Goal: Check status: Verify the current state of an ongoing process or item

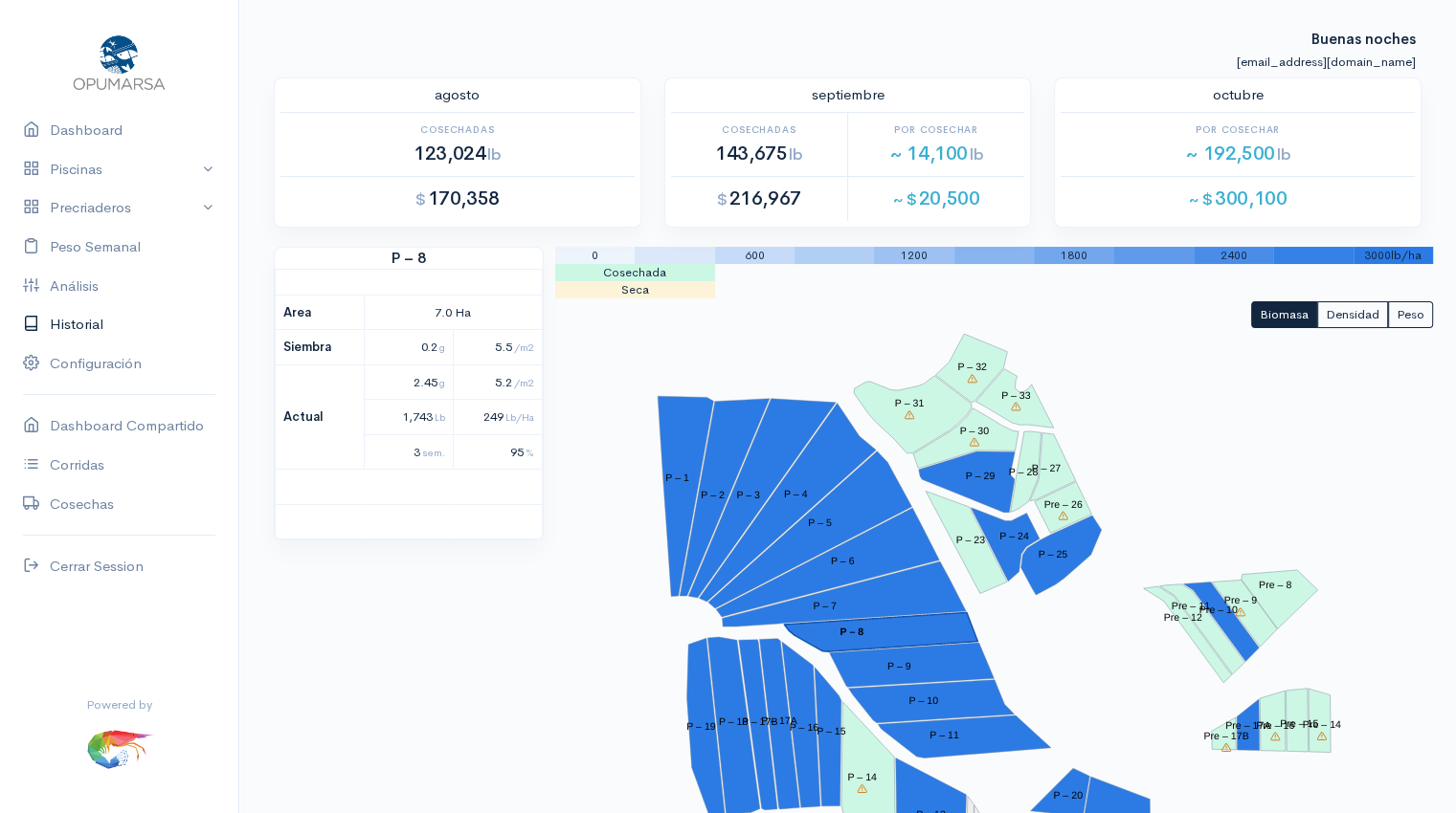
click at [88, 318] on link "Historial" at bounding box center [119, 325] width 239 height 39
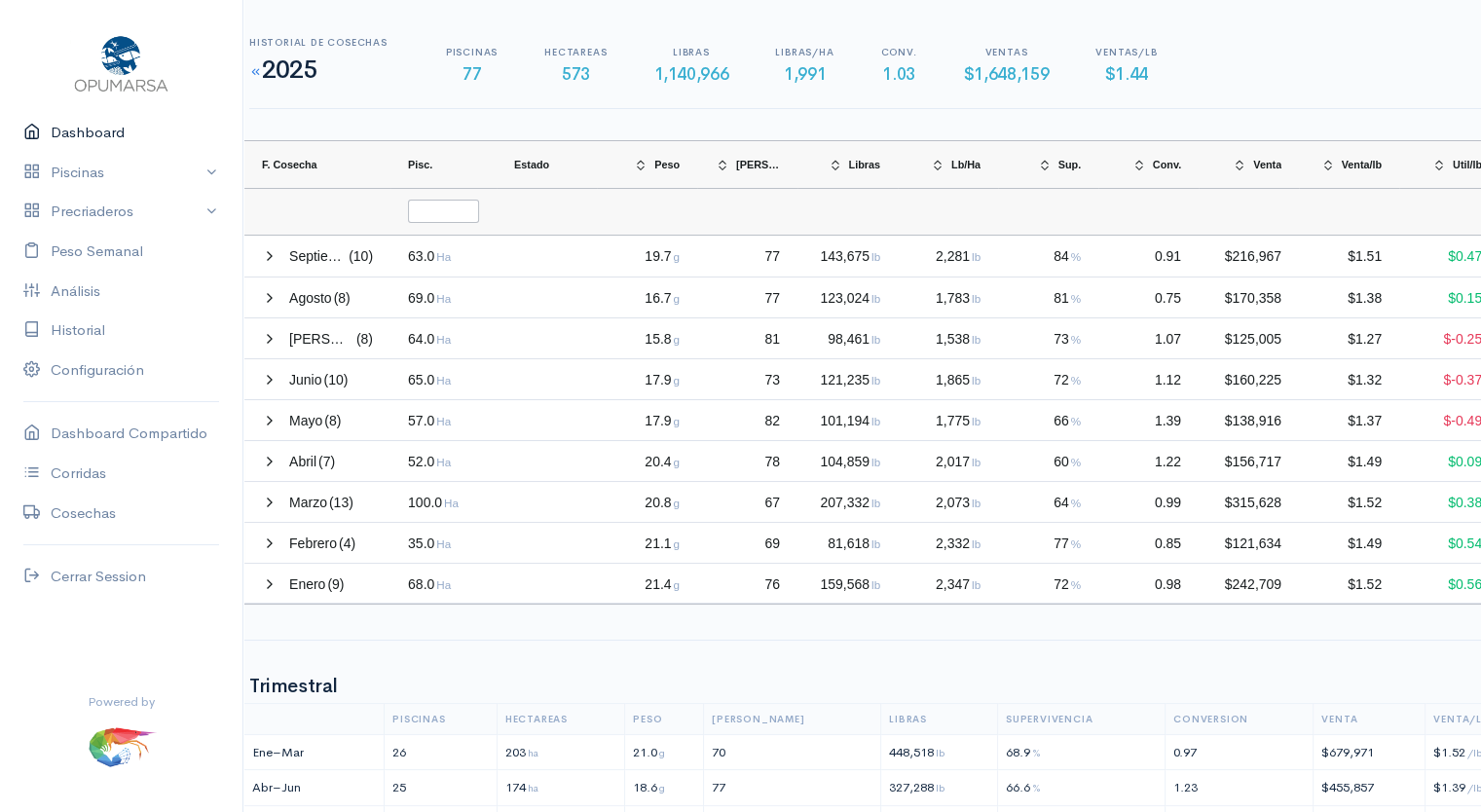
click at [90, 135] on link "Dashboard" at bounding box center [121, 133] width 243 height 40
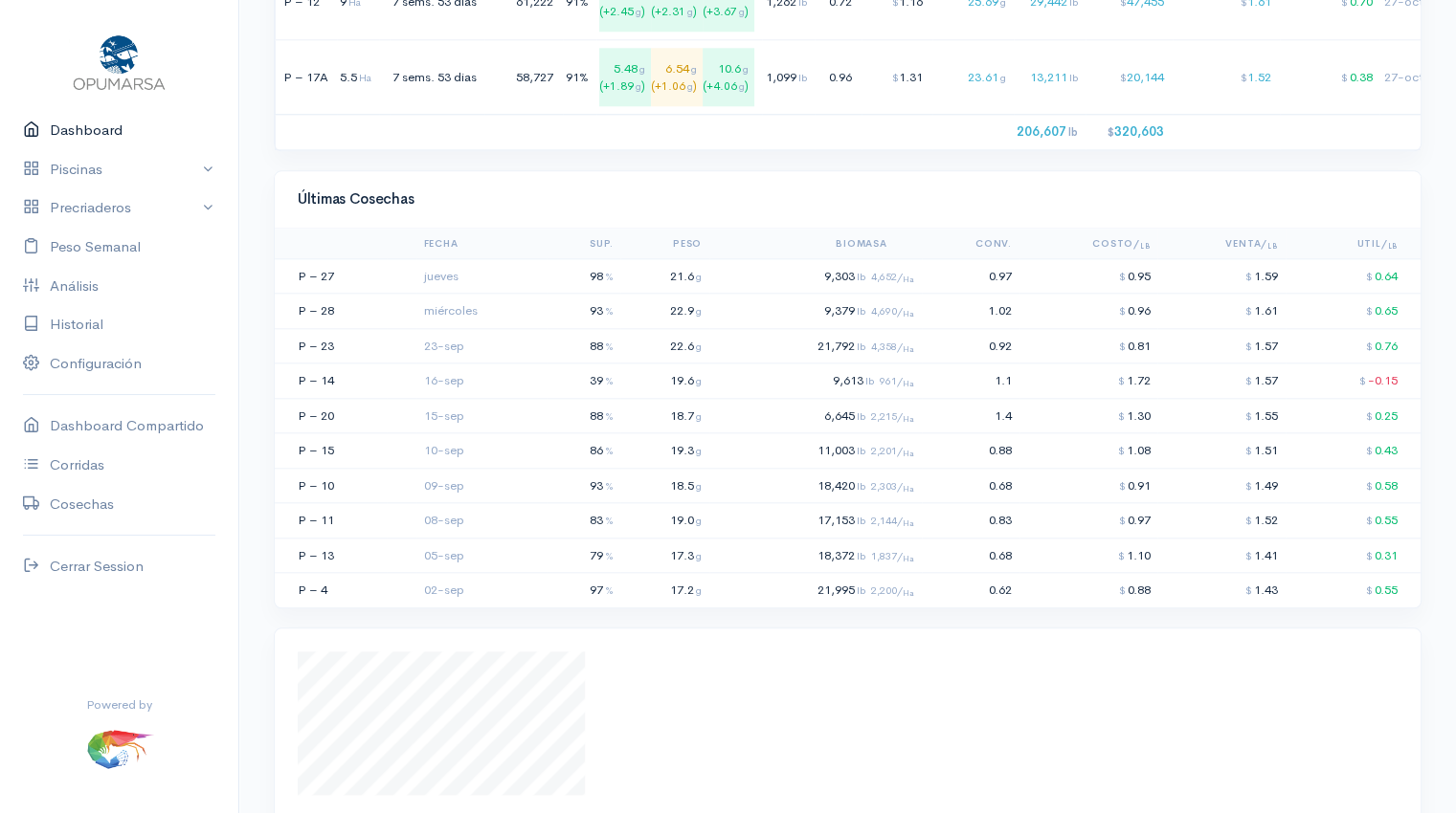
scroll to position [2075, 0]
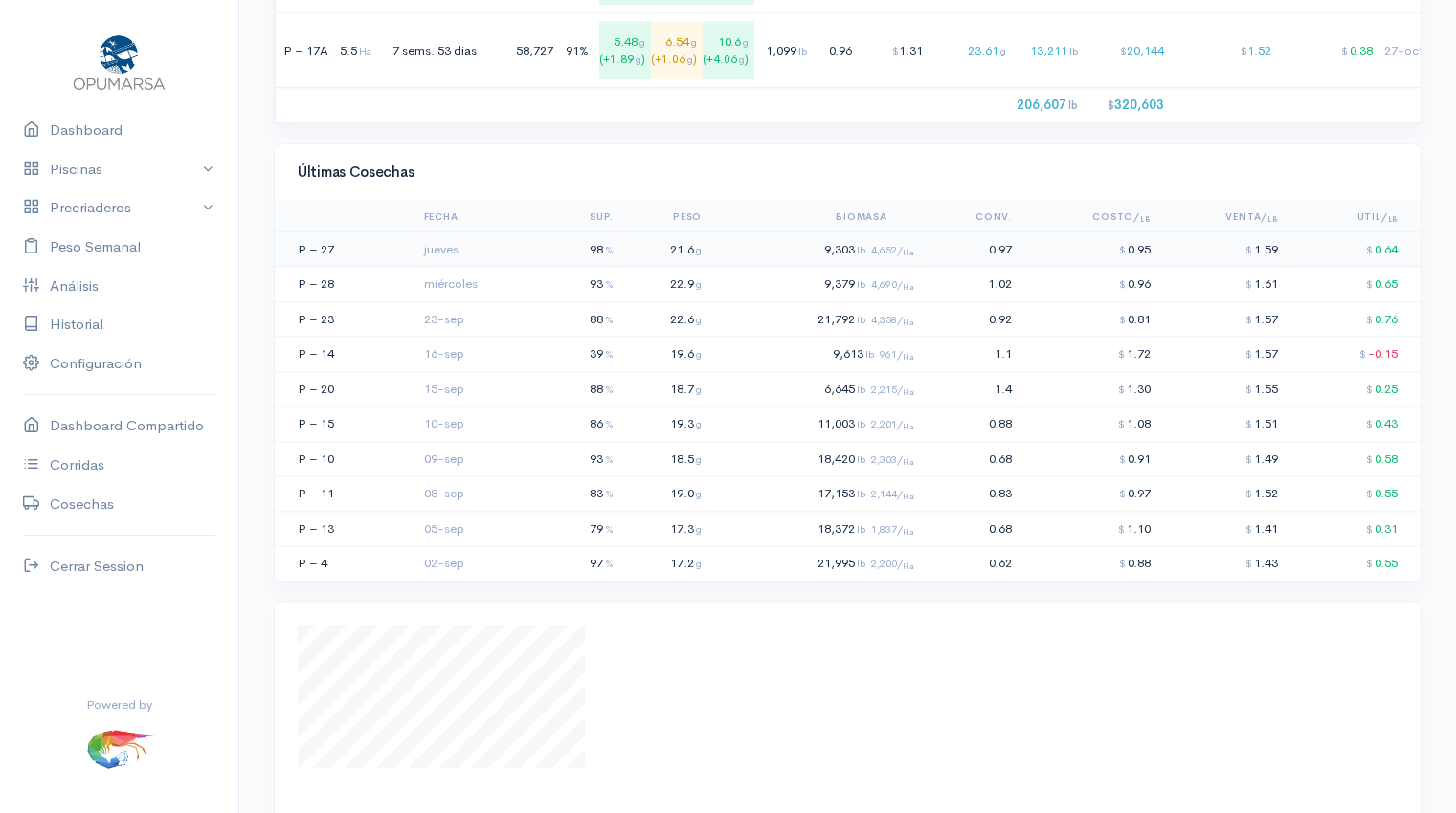
click at [484, 239] on td "jueves" at bounding box center [482, 249] width 131 height 35
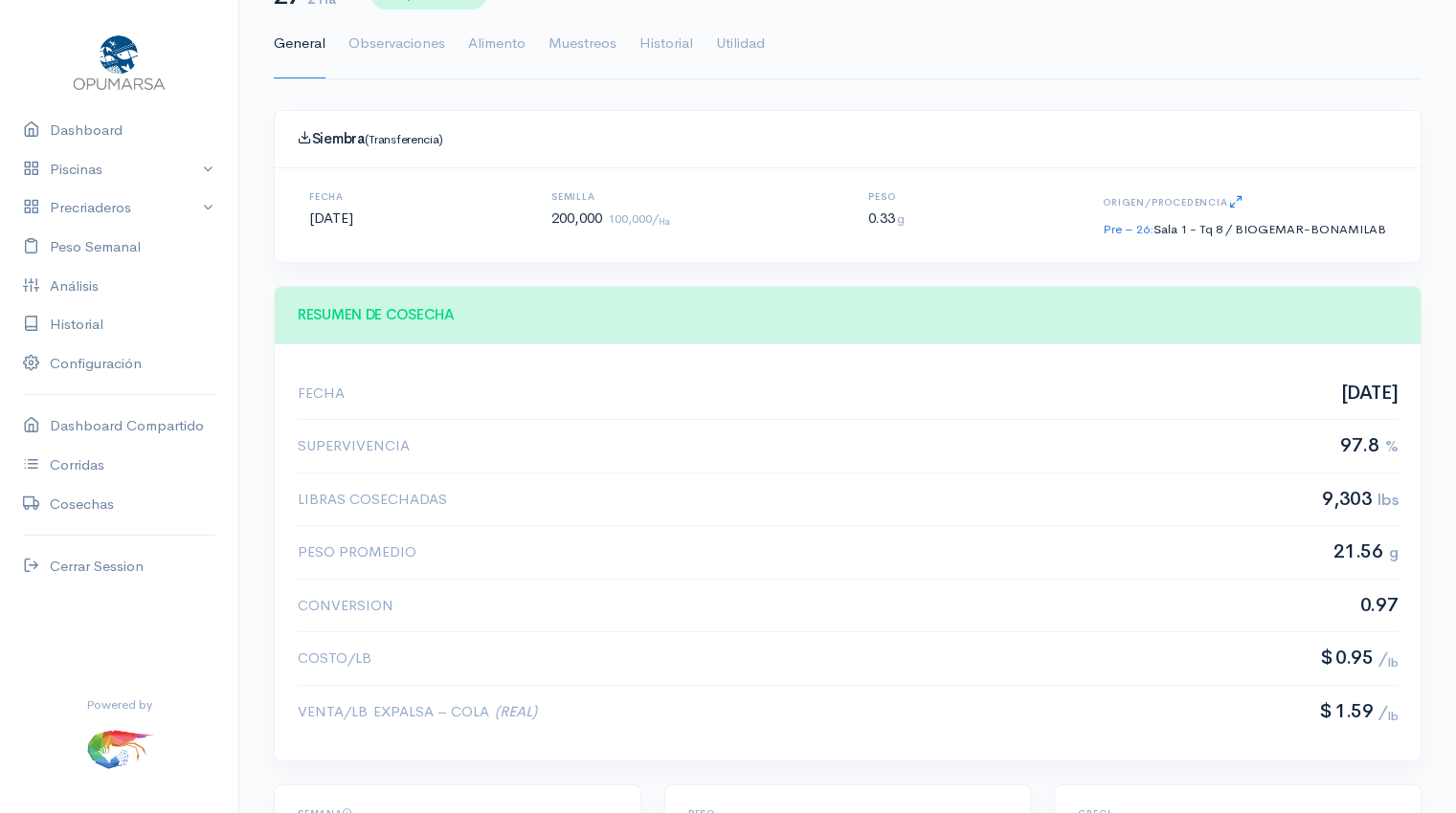
scroll to position [92, 0]
click at [92, 174] on link "Piscinas" at bounding box center [119, 169] width 239 height 39
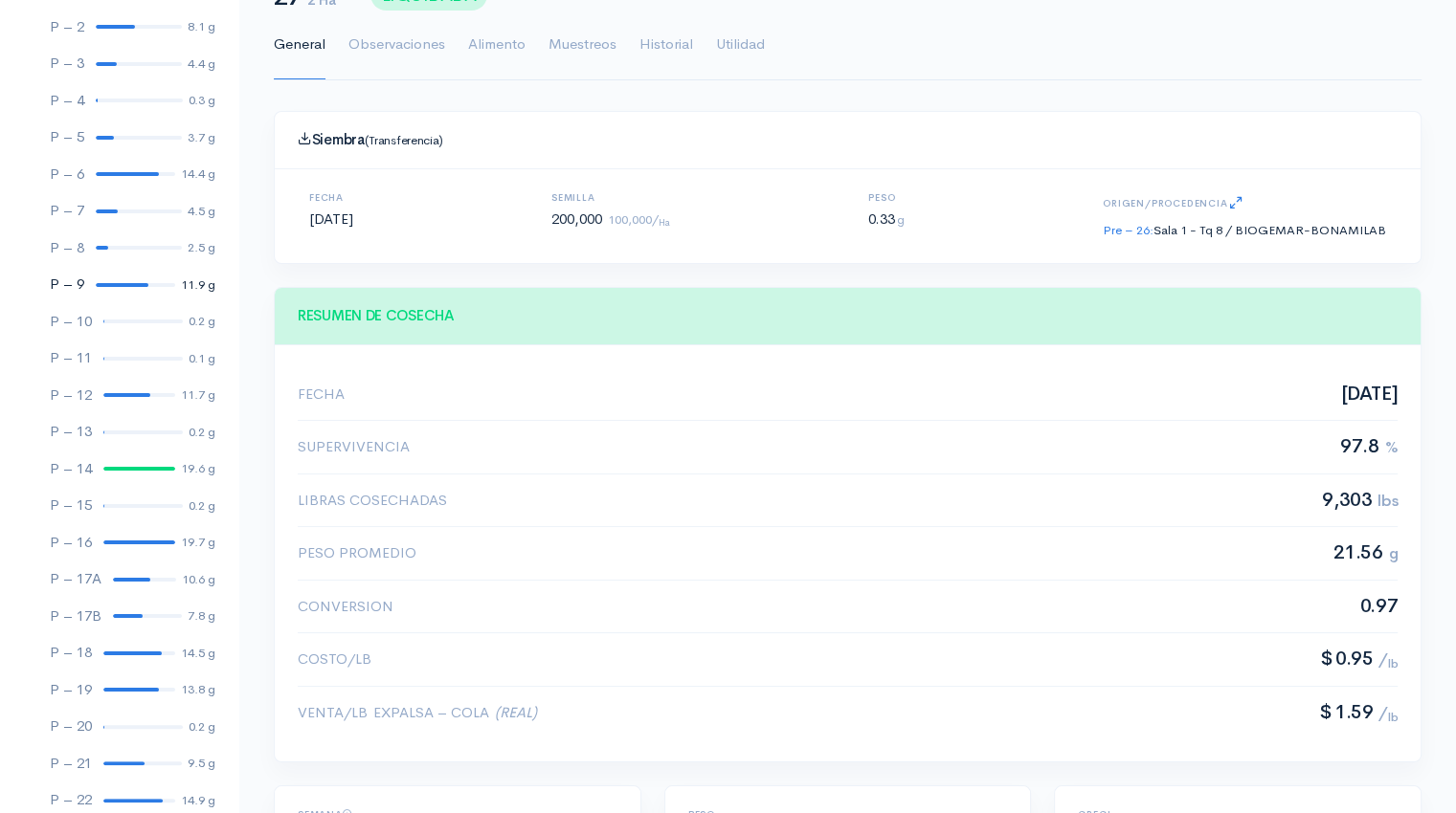
scroll to position [264, 0]
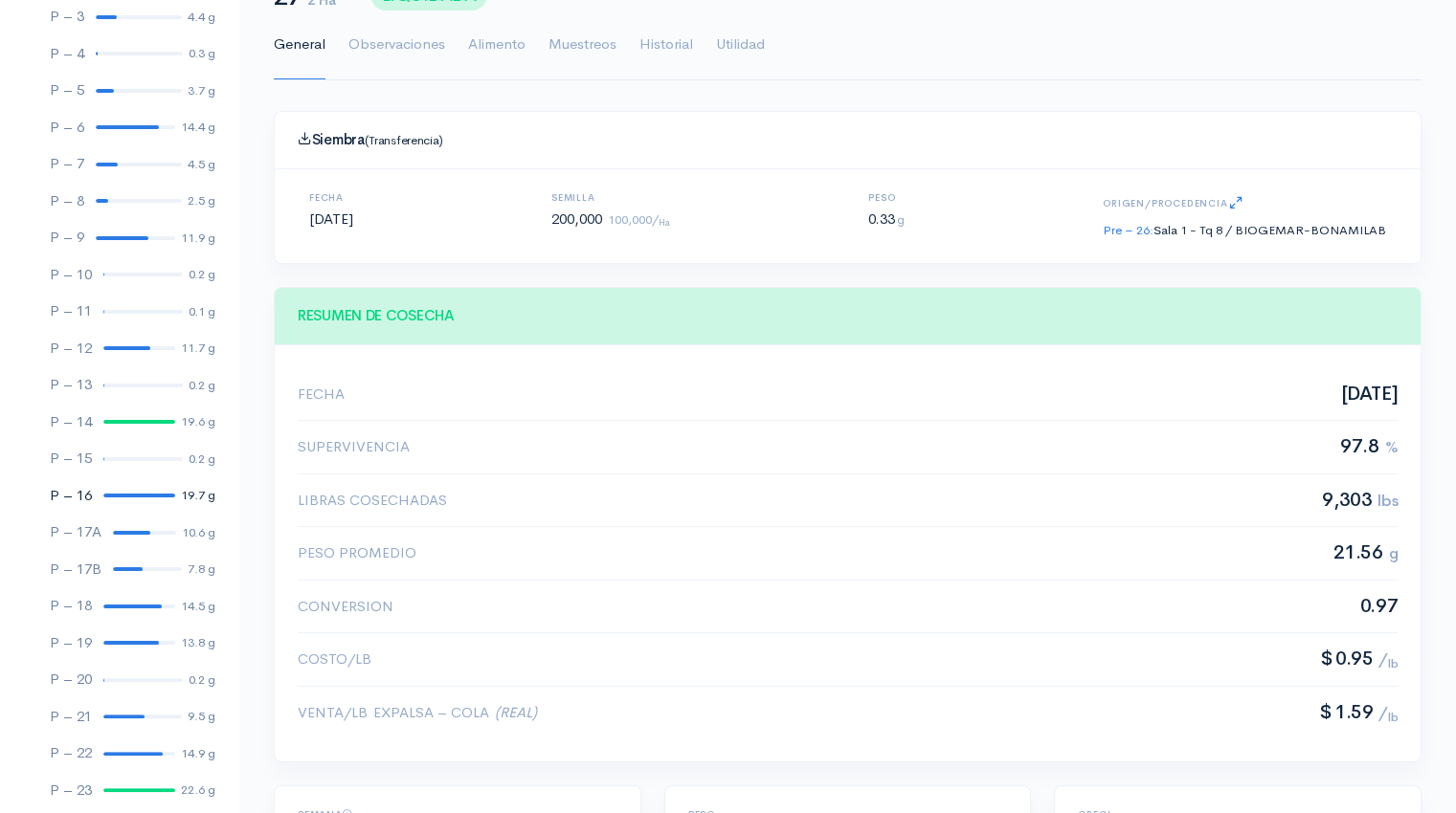
click at [131, 500] on link "P – 16 19.7 g" at bounding box center [119, 496] width 239 height 37
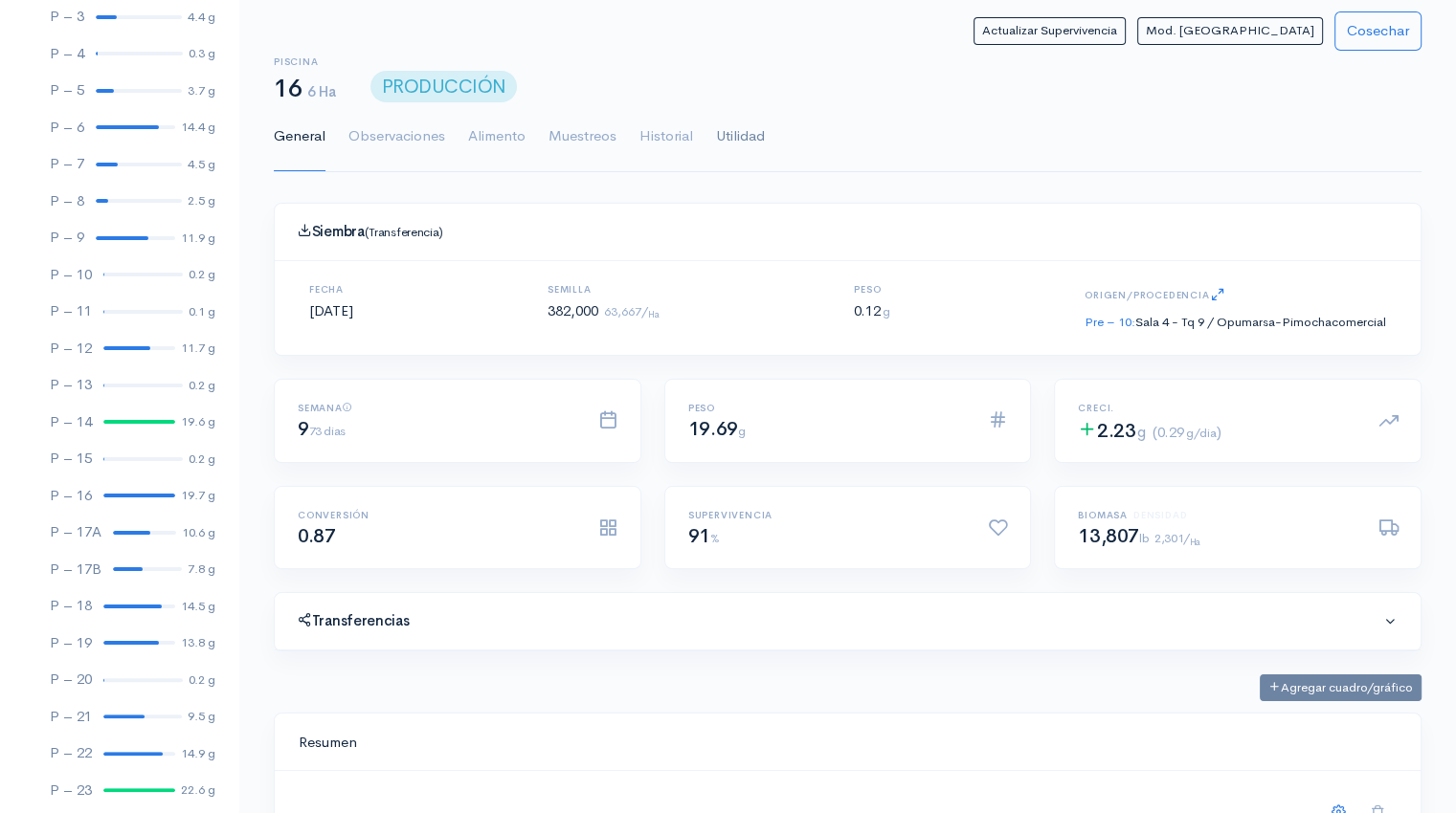
click at [741, 129] on link "Utilidad" at bounding box center [740, 136] width 49 height 69
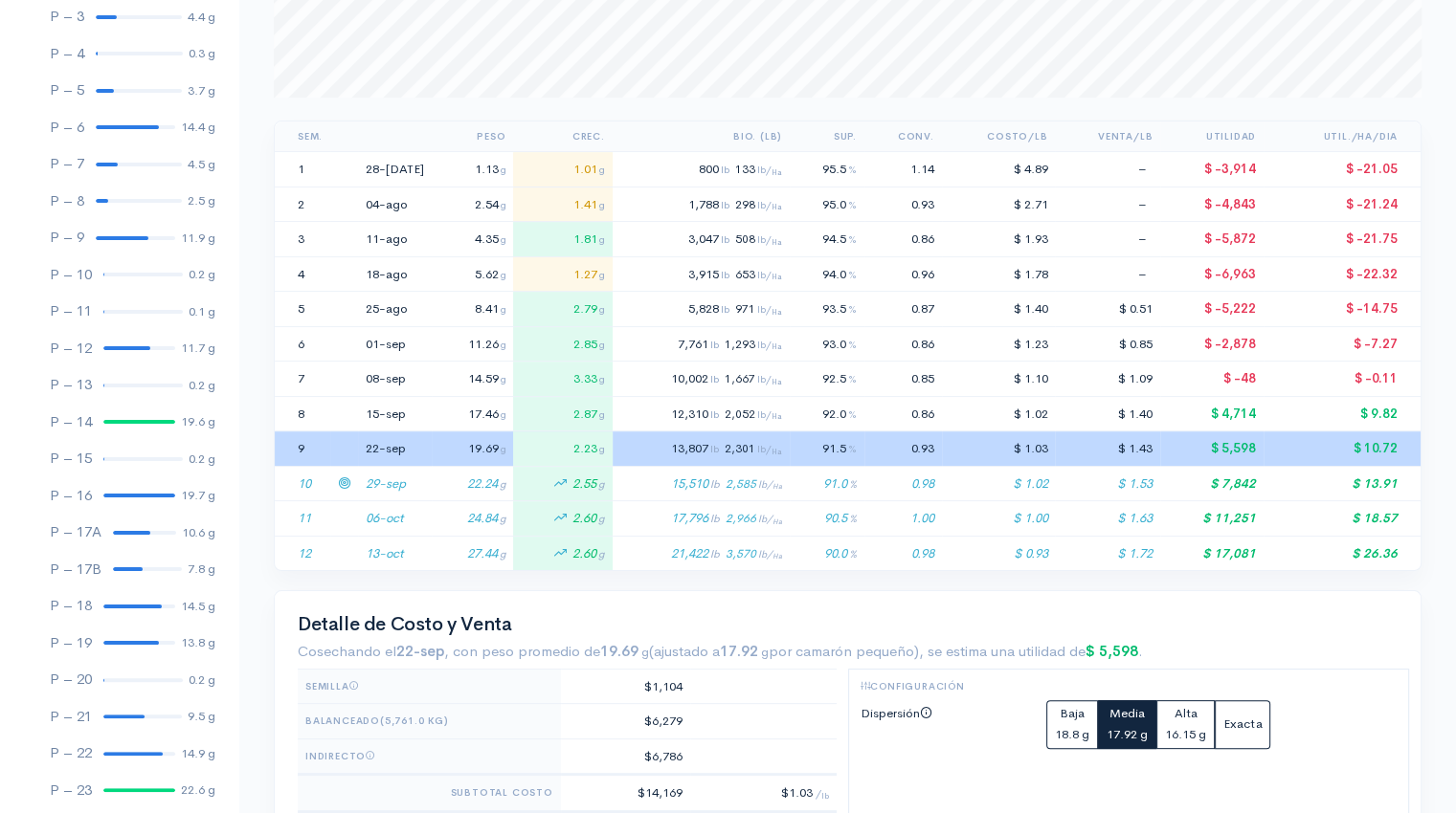
scroll to position [543, 0]
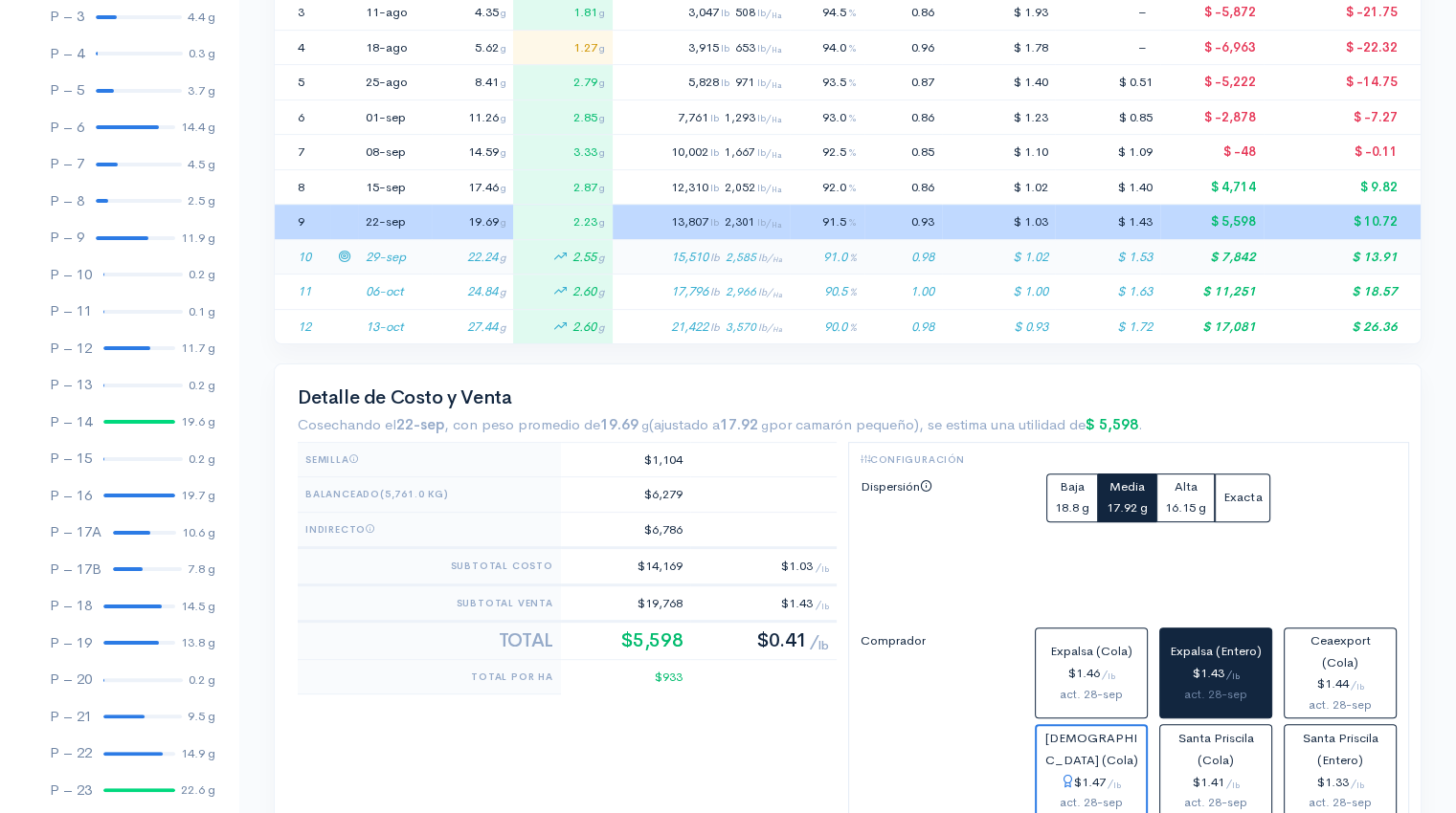
click at [400, 257] on td "29-sep" at bounding box center [395, 257] width 74 height 35
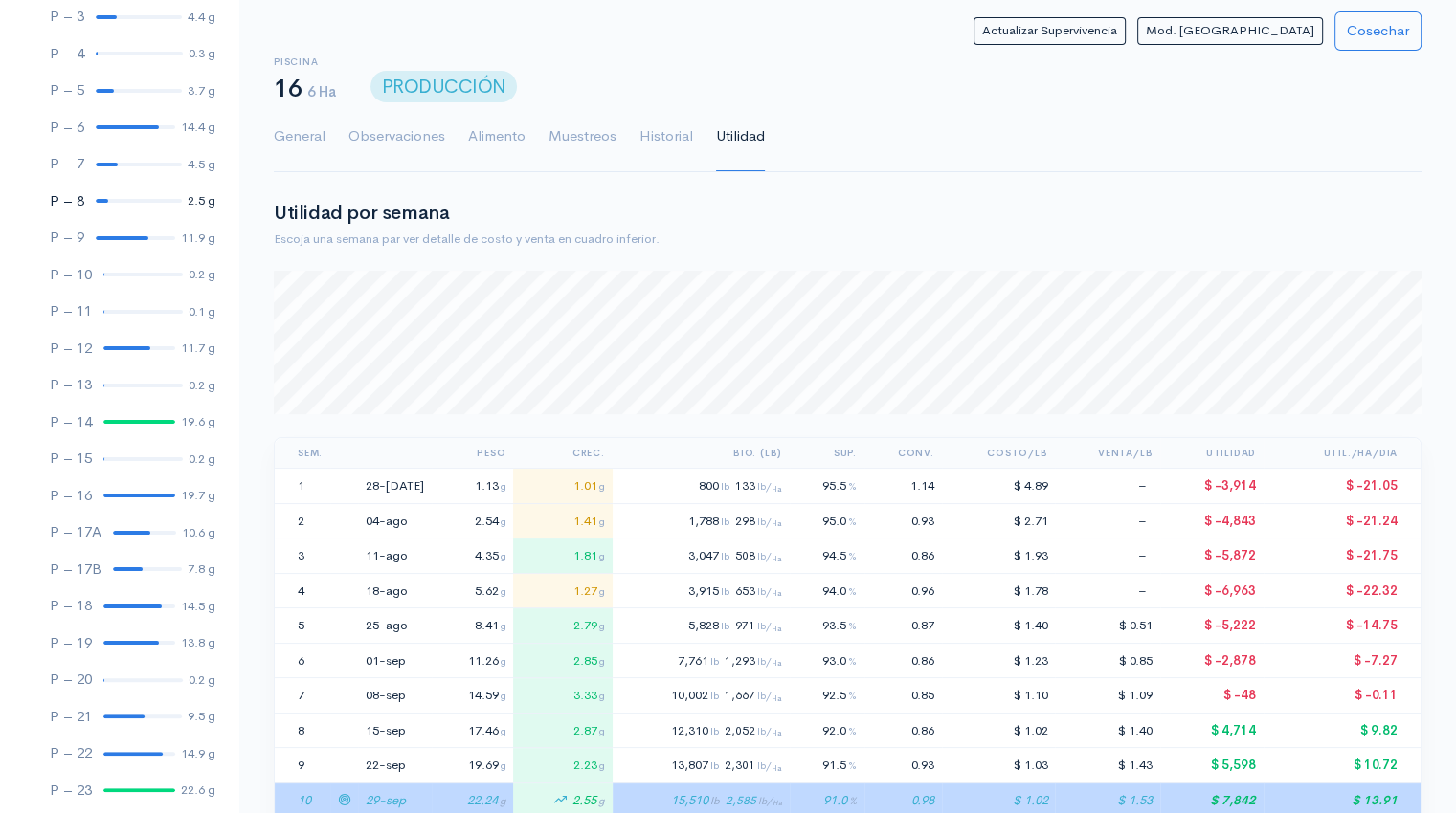
scroll to position [0, 0]
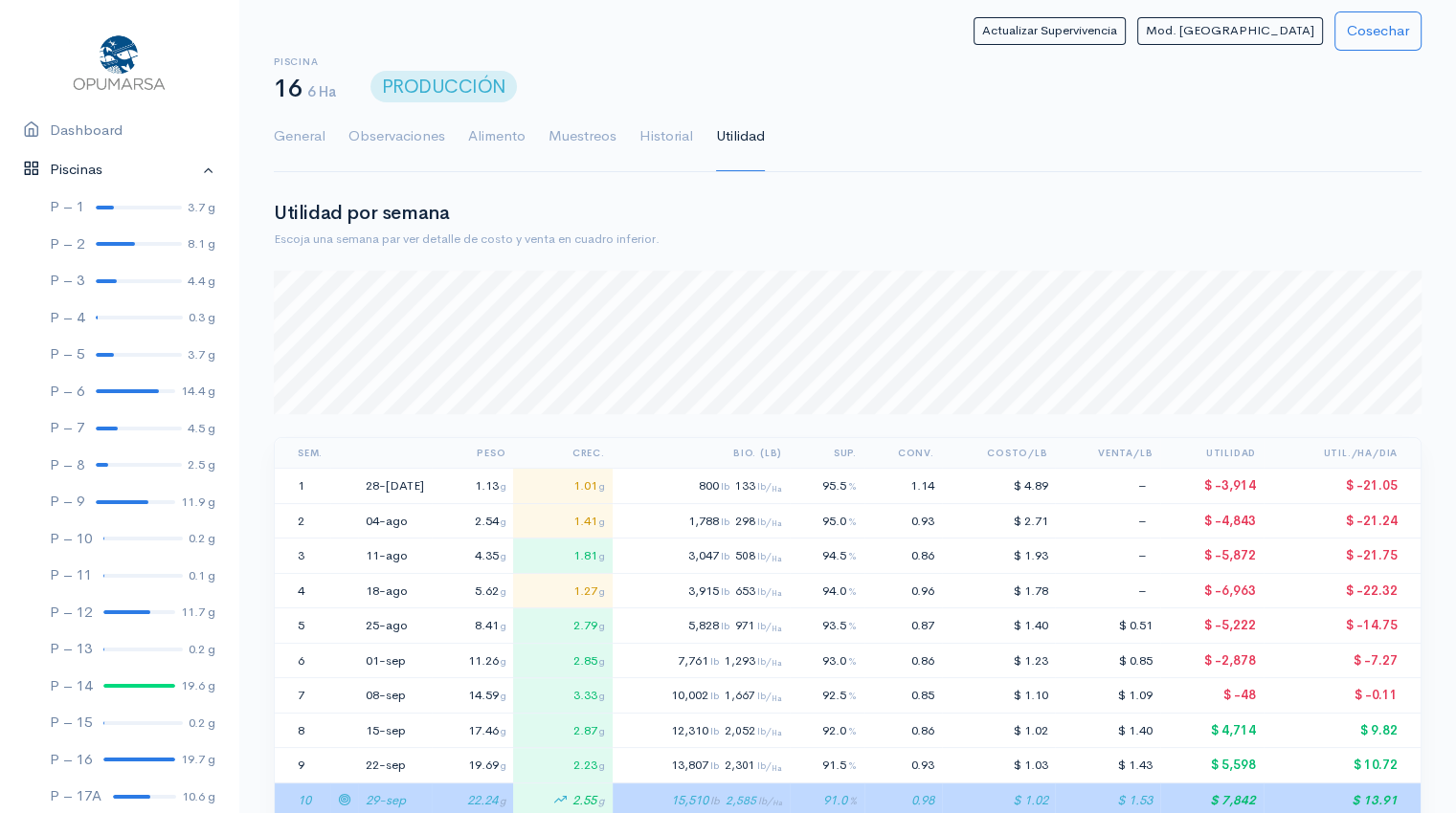
click at [192, 172] on link "Piscinas" at bounding box center [119, 169] width 239 height 39
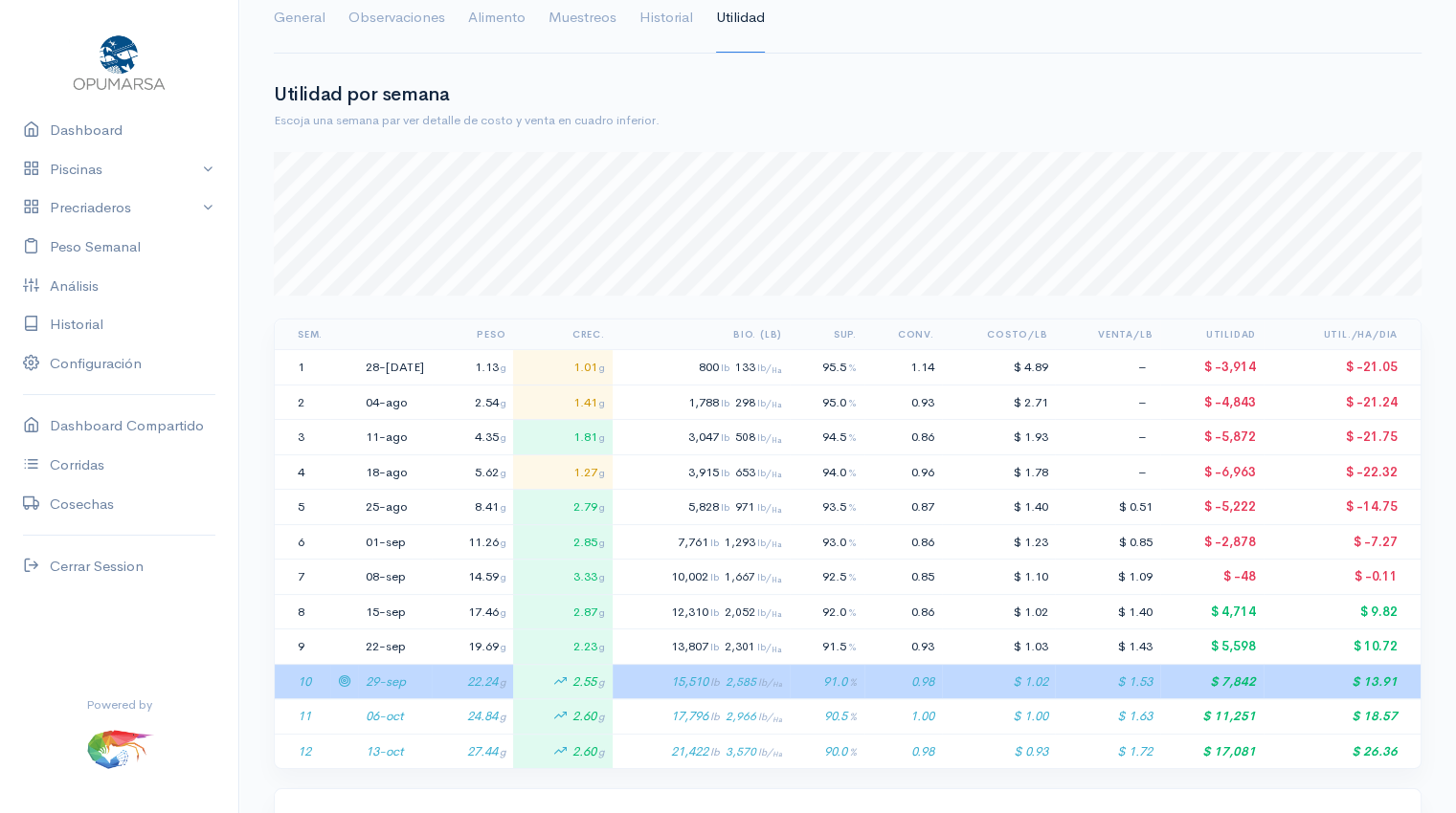
scroll to position [123, 0]
